Goal: Navigation & Orientation: Find specific page/section

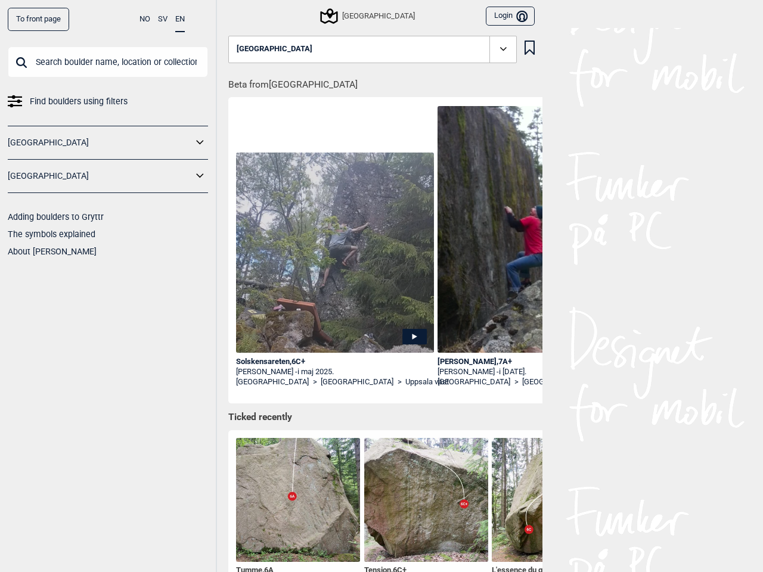
click at [145, 19] on button "NO" at bounding box center [144, 19] width 11 height 23
click at [163, 19] on button "SV" at bounding box center [163, 19] width 10 height 23
click at [180, 20] on button "EN" at bounding box center [180, 19] width 10 height 23
click at [200, 142] on icon at bounding box center [199, 142] width 15 height 17
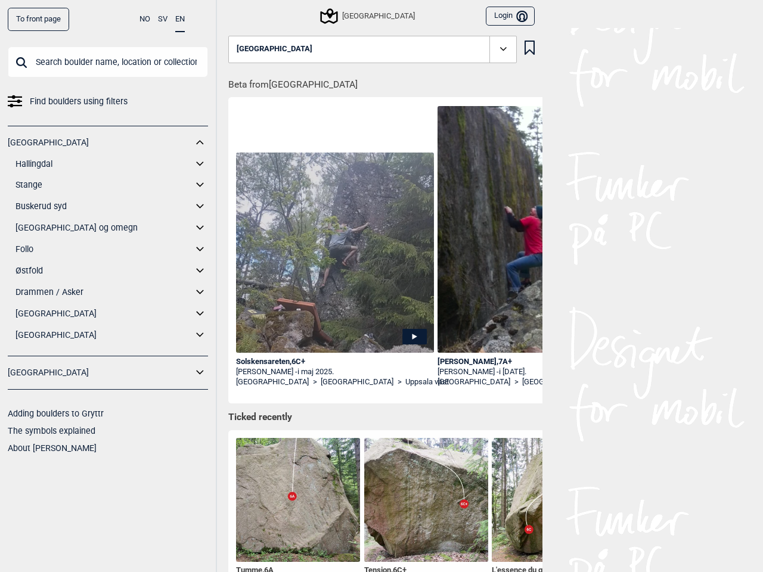
click at [200, 176] on div "[GEOGRAPHIC_DATA] Hallingdal Gol Ål Stange Kolomoen [GEOGRAPHIC_DATA] [GEOGRAPH…" at bounding box center [108, 241] width 200 height 231
click at [234, 15] on div "Sverige Login Bruker" at bounding box center [381, 14] width 322 height 28
click at [363, 16] on div "[GEOGRAPHIC_DATA]" at bounding box center [368, 16] width 93 height 14
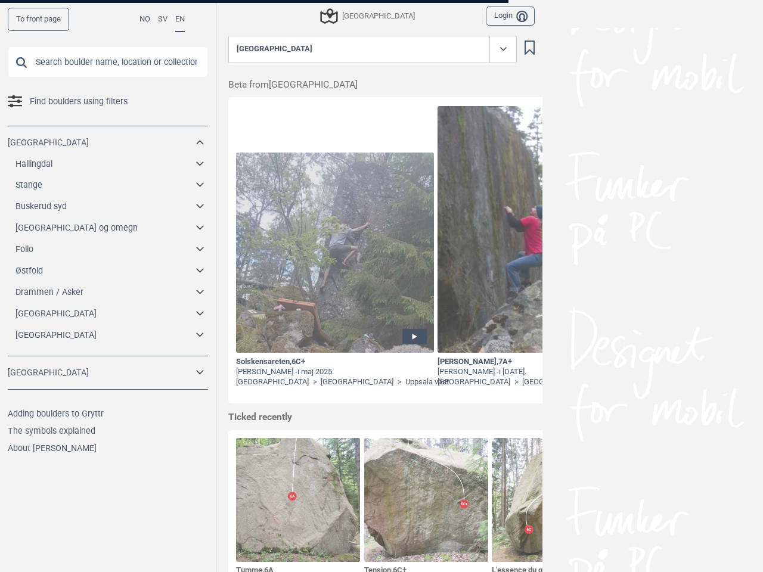
click at [505, 16] on button "Login Bruker" at bounding box center [510, 17] width 49 height 20
